Goal: Task Accomplishment & Management: Use online tool/utility

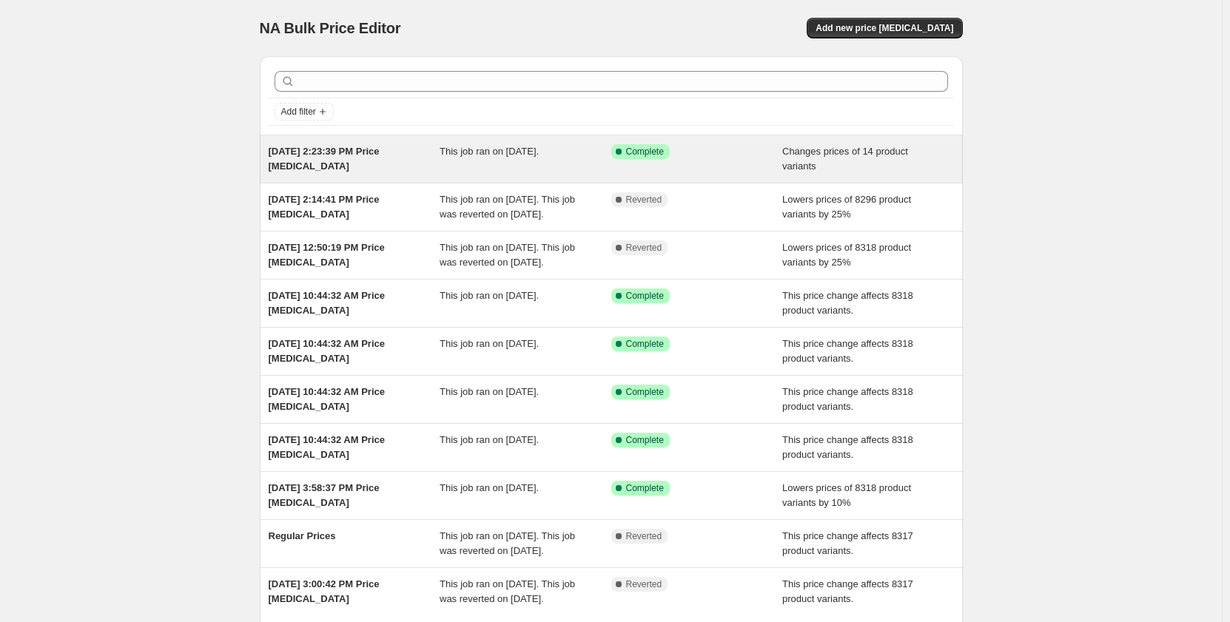
click at [692, 159] on div "Success Complete Complete" at bounding box center [697, 159] width 172 height 30
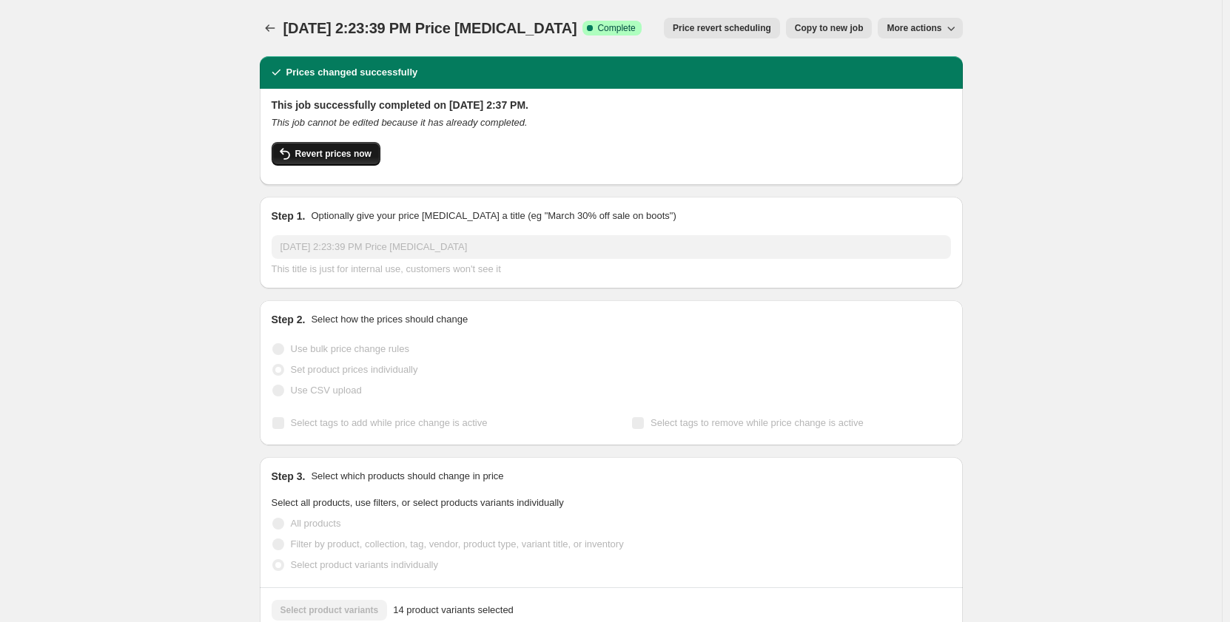
click at [311, 154] on span "Revert prices now" at bounding box center [333, 154] width 76 height 12
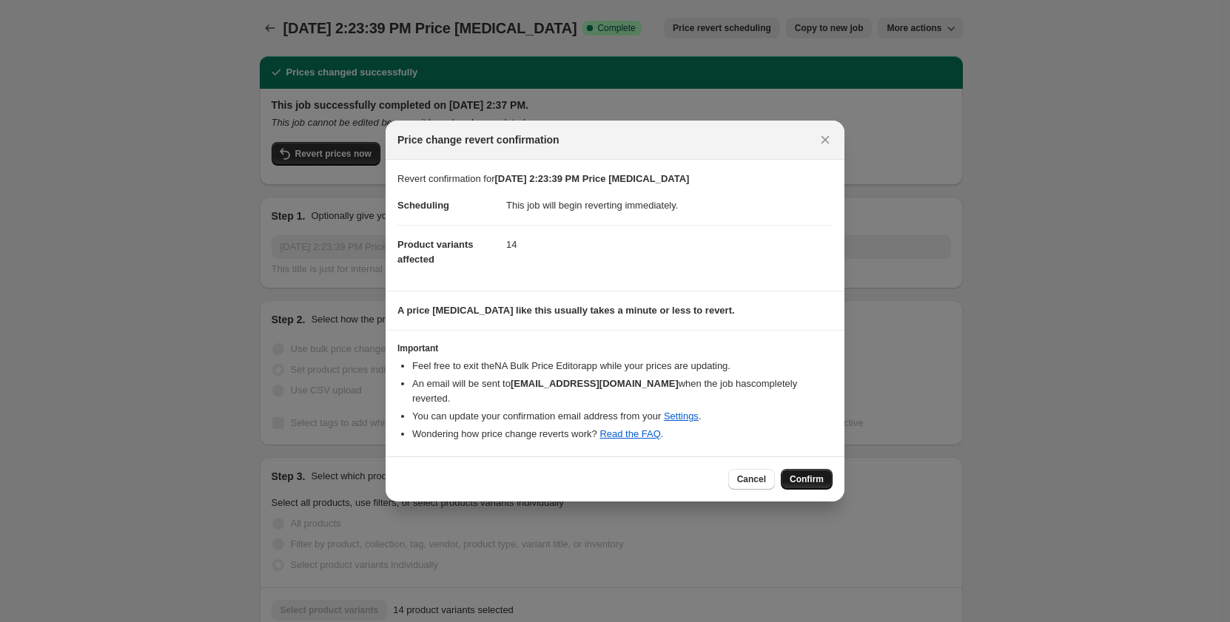
click at [806, 474] on span "Confirm" at bounding box center [806, 479] width 34 height 12
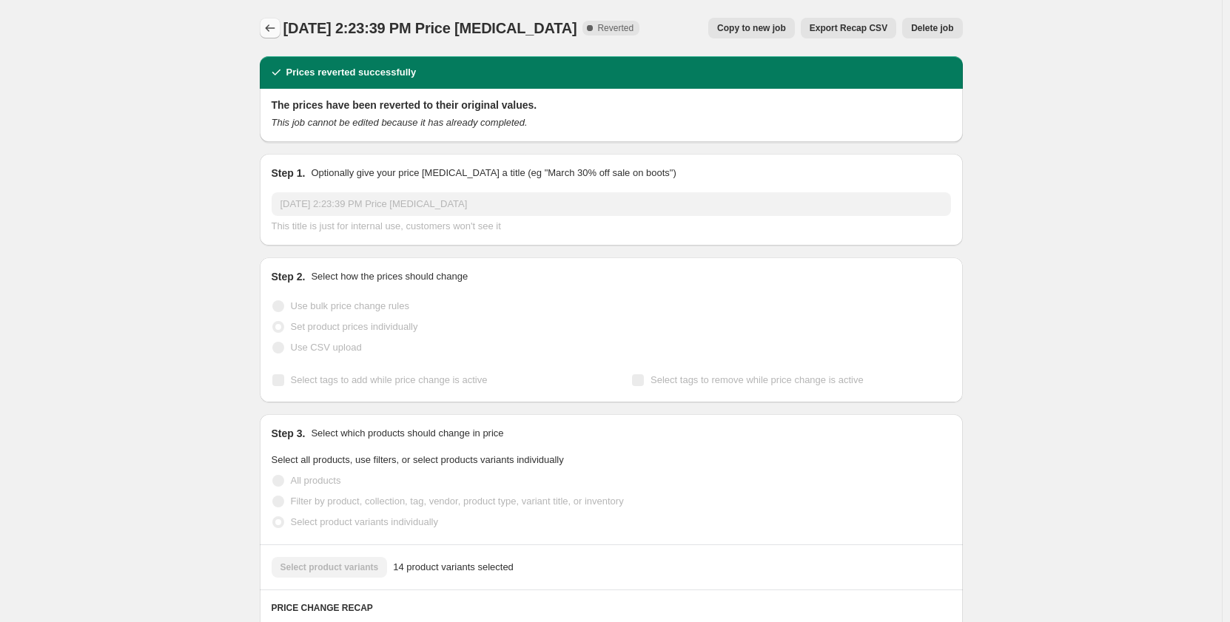
click at [277, 31] on icon "Price change jobs" at bounding box center [270, 28] width 15 height 15
